Goal: Task Accomplishment & Management: Manage account settings

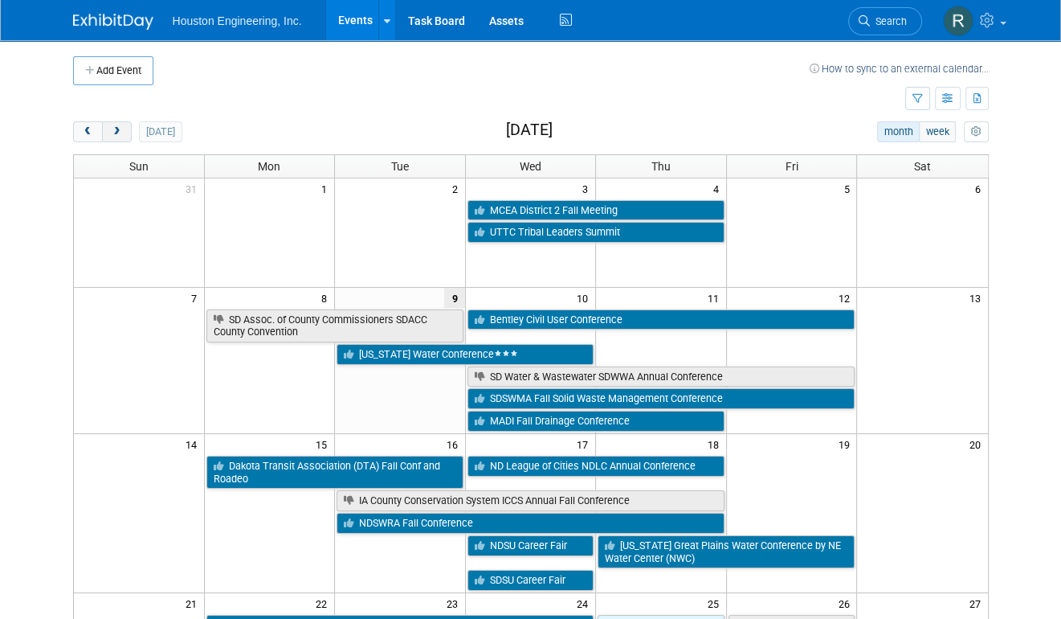
click at [117, 132] on span "next" at bounding box center [117, 132] width 12 height 10
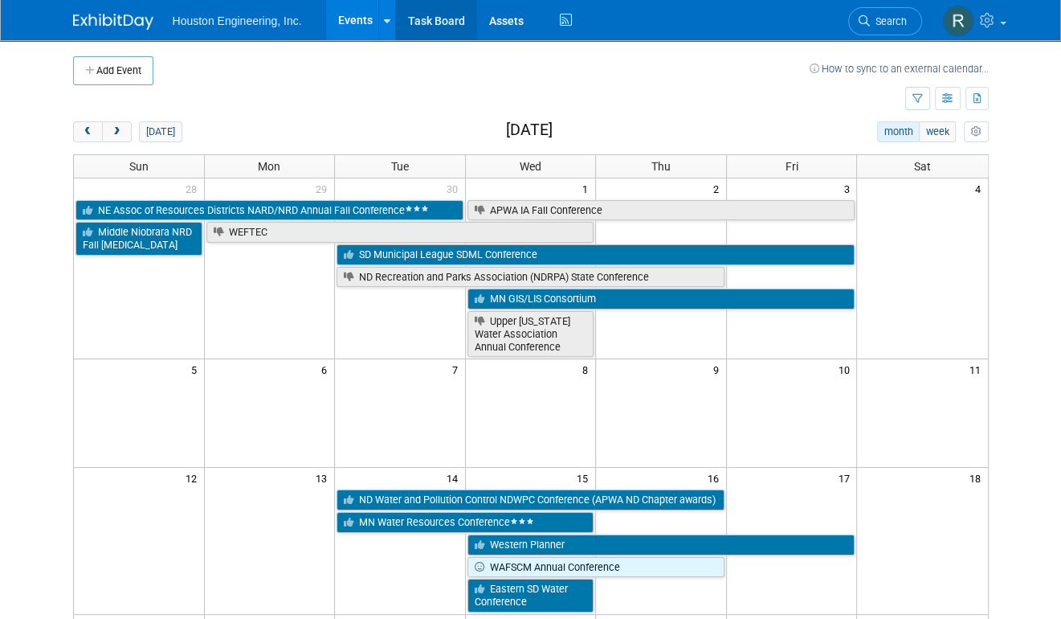
click at [435, 14] on link "Task Board" at bounding box center [436, 20] width 81 height 40
click at [82, 134] on span "prev" at bounding box center [88, 132] width 12 height 10
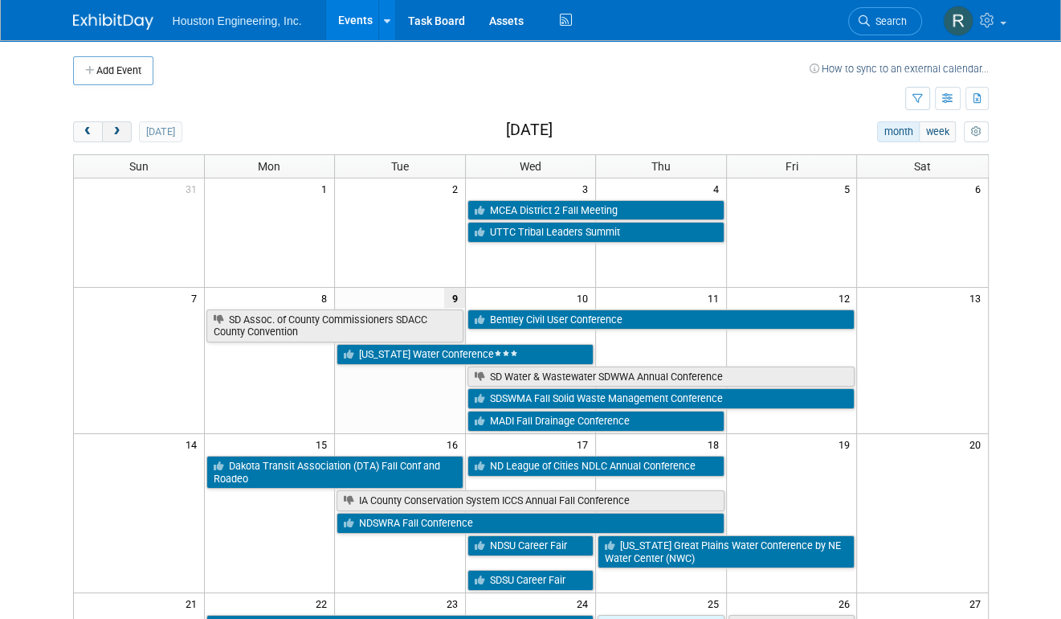
click at [119, 123] on button "next" at bounding box center [117, 131] width 30 height 21
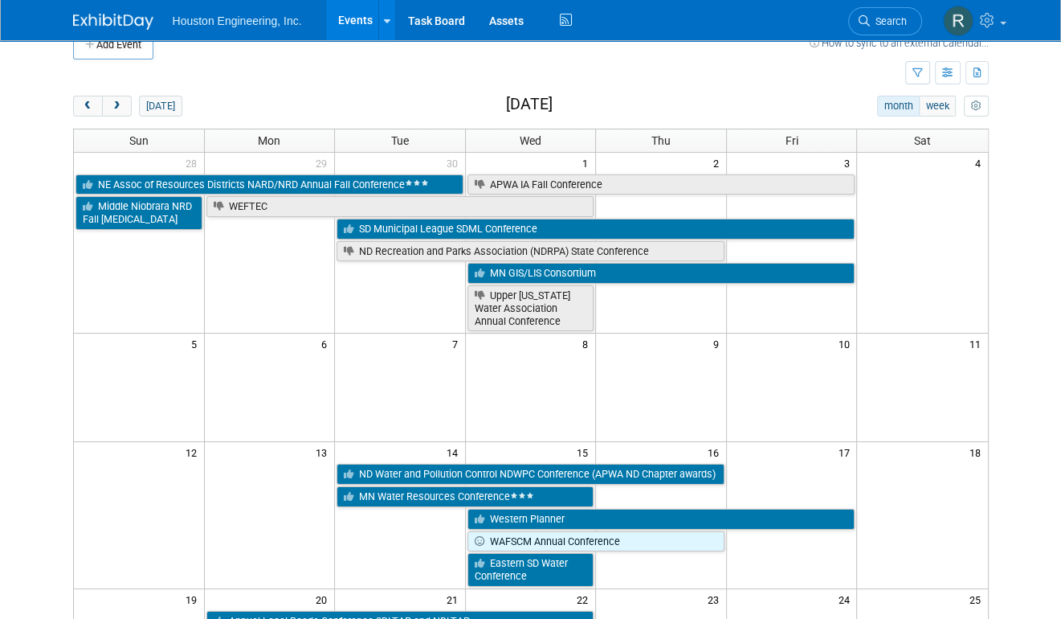
scroll to position [19, 0]
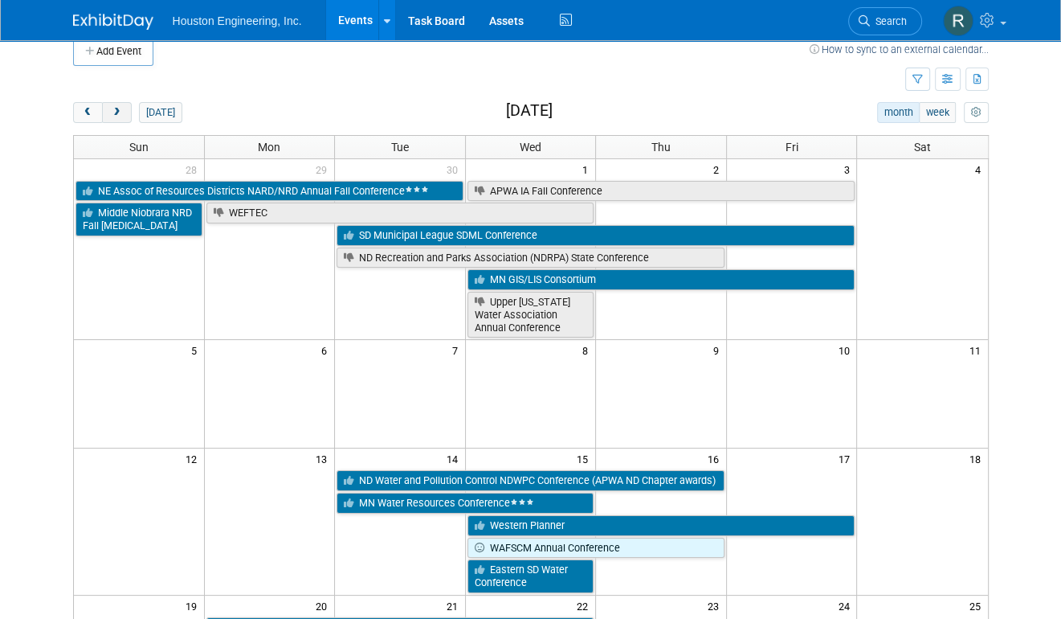
click at [116, 114] on span "next" at bounding box center [117, 113] width 12 height 10
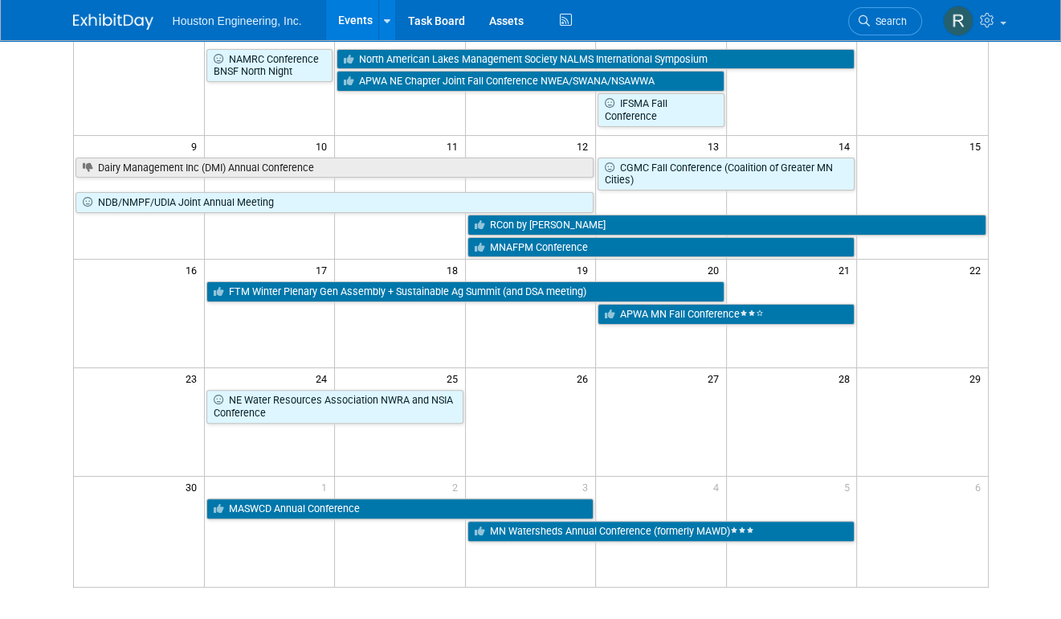
scroll to position [0, 0]
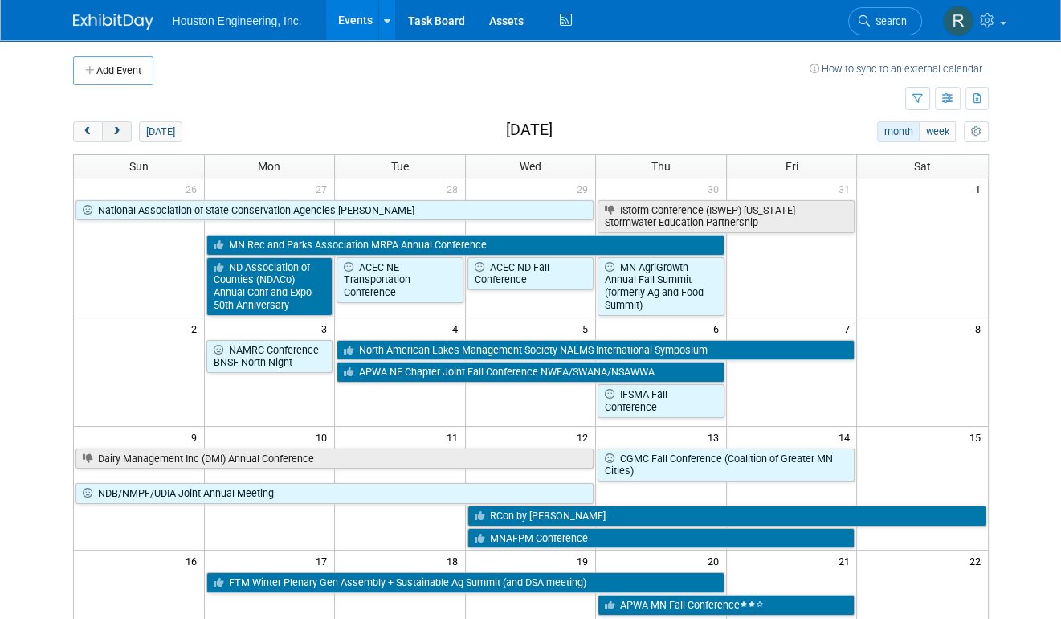
click at [119, 127] on span "next" at bounding box center [117, 132] width 12 height 10
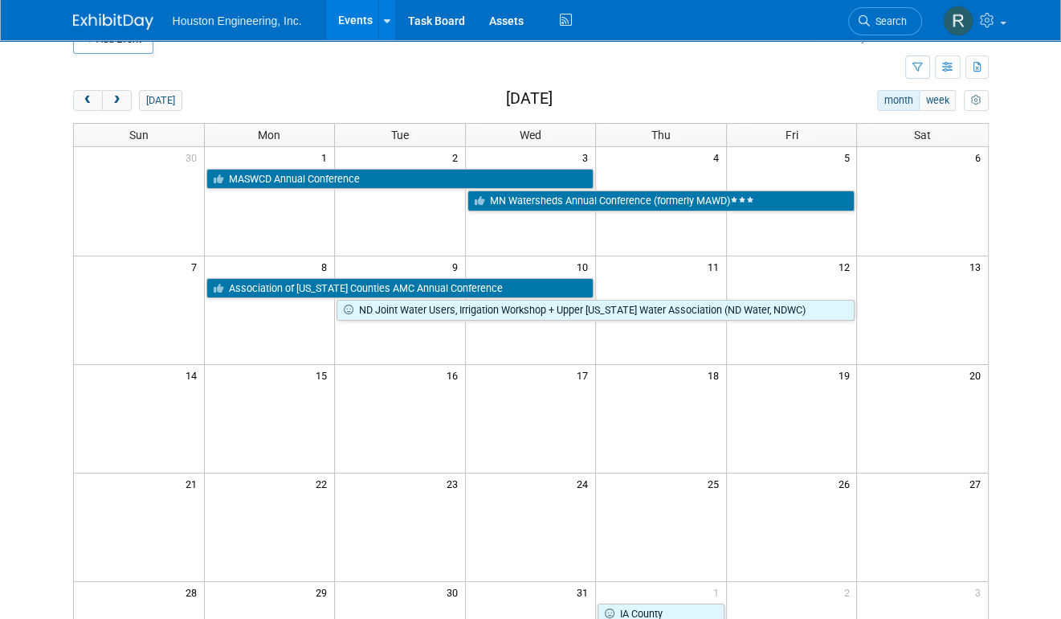
scroll to position [32, 0]
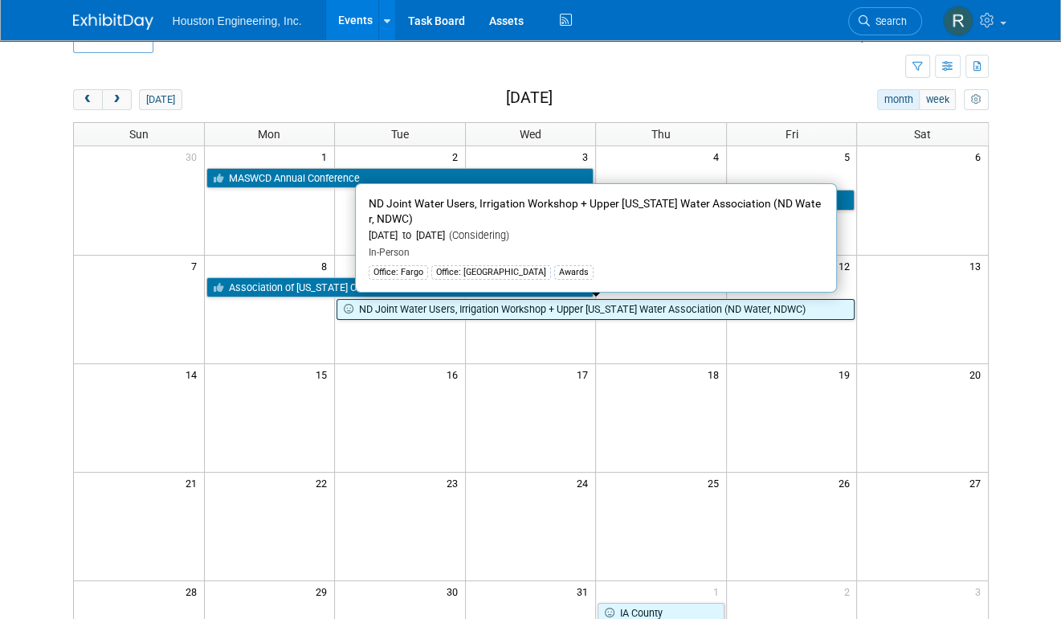
click at [470, 309] on link "ND Joint Water Users, Irrigation Workshop + Upper Missouri Water Association (N…" at bounding box center [596, 309] width 518 height 21
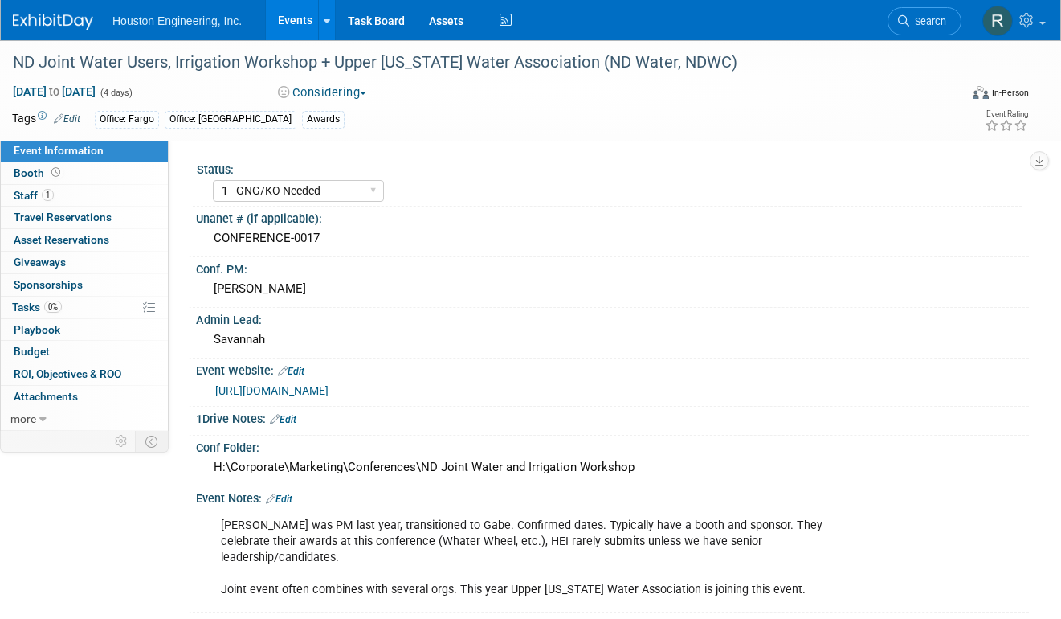
select select "1 - GNG/KO Needed"
select select "Pending"
select select "Water Resources"
